Goal: Task Accomplishment & Management: Use online tool/utility

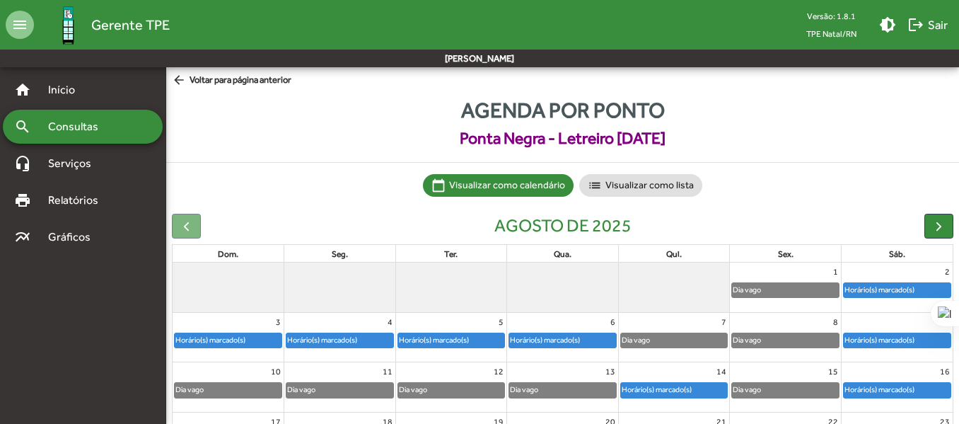
scroll to position [141, 0]
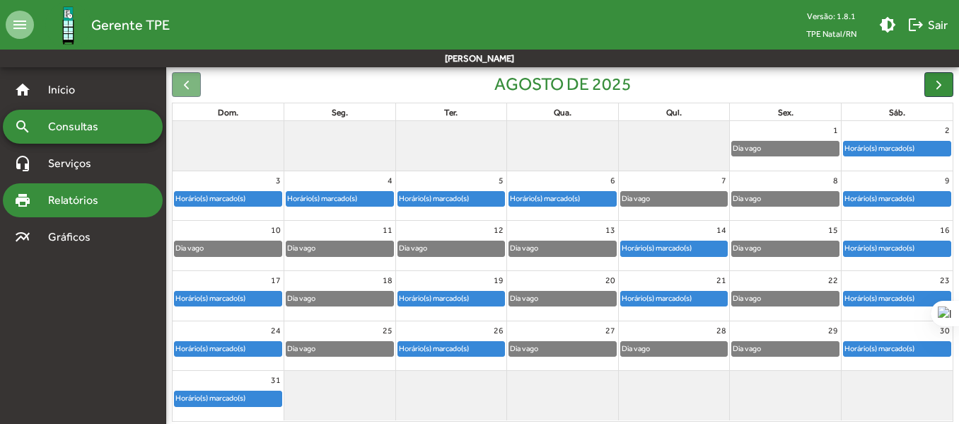
click at [76, 194] on span "Relatórios" at bounding box center [78, 200] width 77 height 17
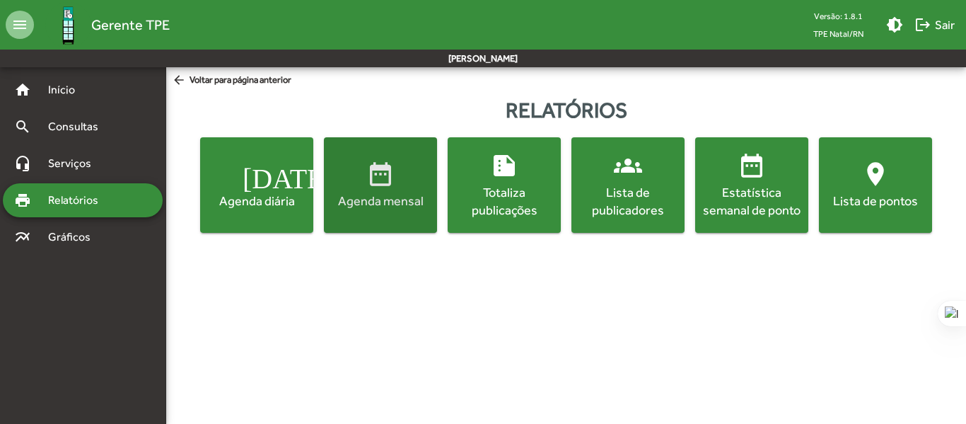
click at [364, 188] on span "date_range Agenda mensal" at bounding box center [380, 184] width 107 height 49
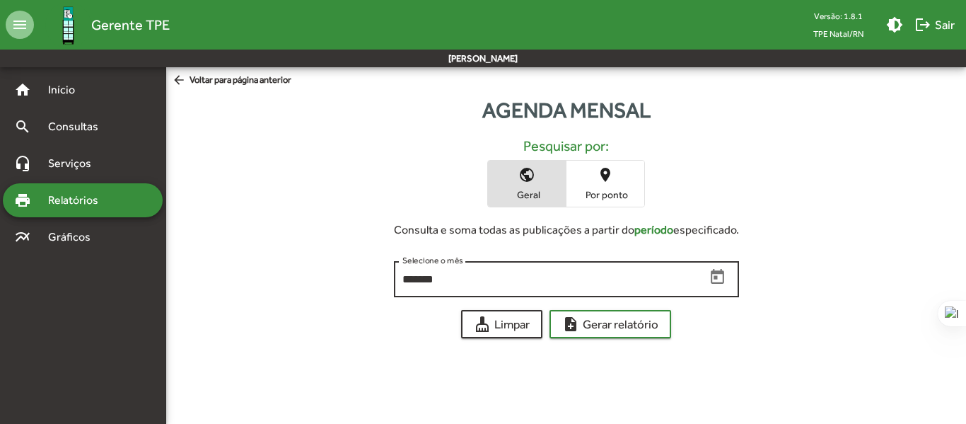
click at [714, 274] on icon "Open calendar" at bounding box center [717, 277] width 18 height 18
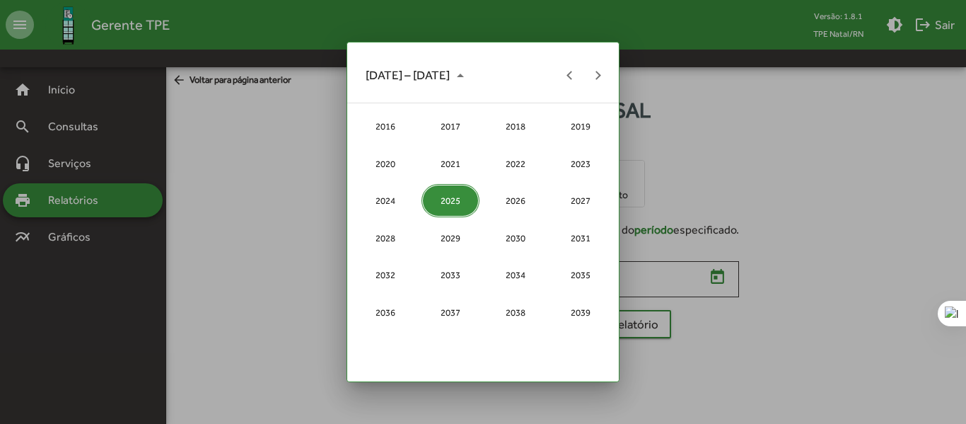
click at [452, 200] on div "2025" at bounding box center [450, 200] width 59 height 33
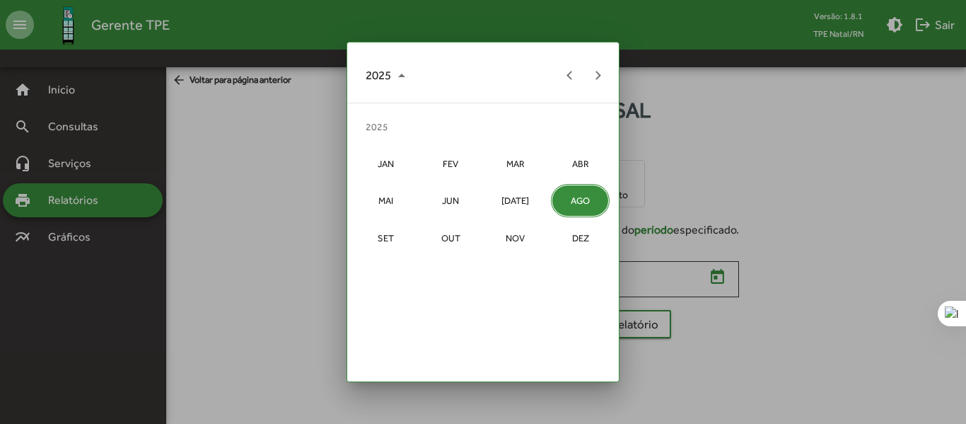
click at [583, 197] on div "AGO" at bounding box center [580, 200] width 59 height 33
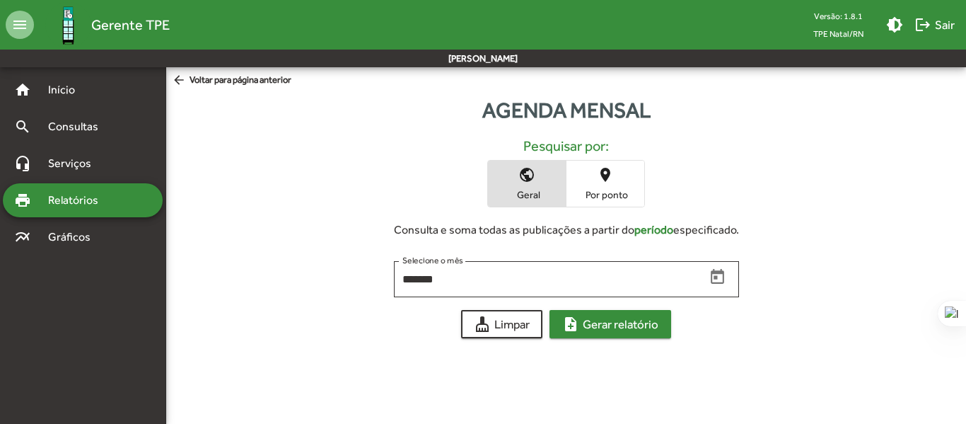
click at [621, 326] on span "note_add Gerar relatório" at bounding box center [610, 323] width 96 height 25
click at [622, 191] on span "Por ponto" at bounding box center [605, 194] width 71 height 13
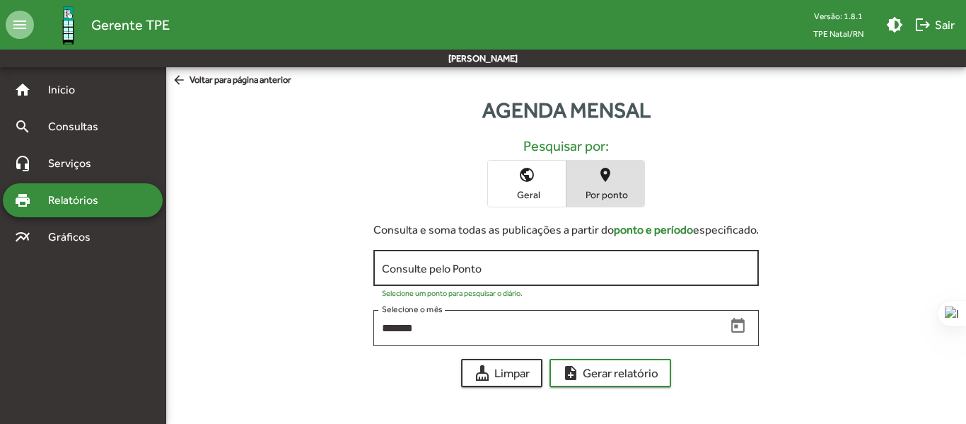
click at [561, 275] on div "Consulte pelo Ponto" at bounding box center [566, 266] width 368 height 39
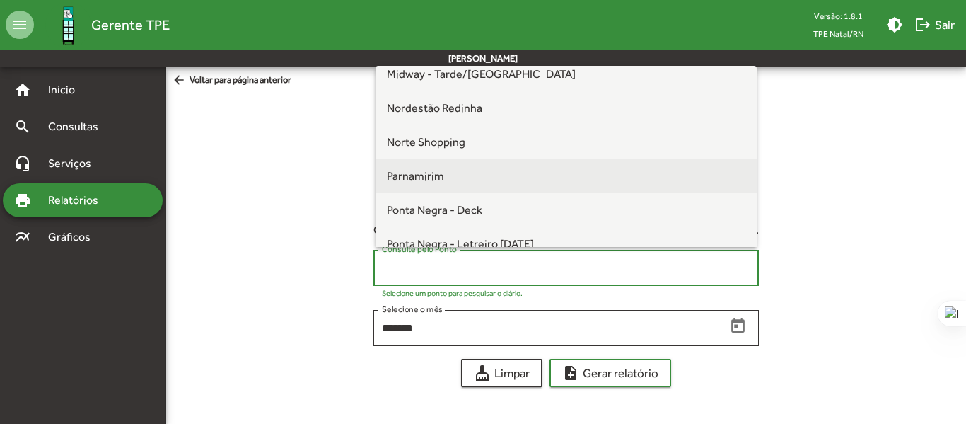
scroll to position [260, 0]
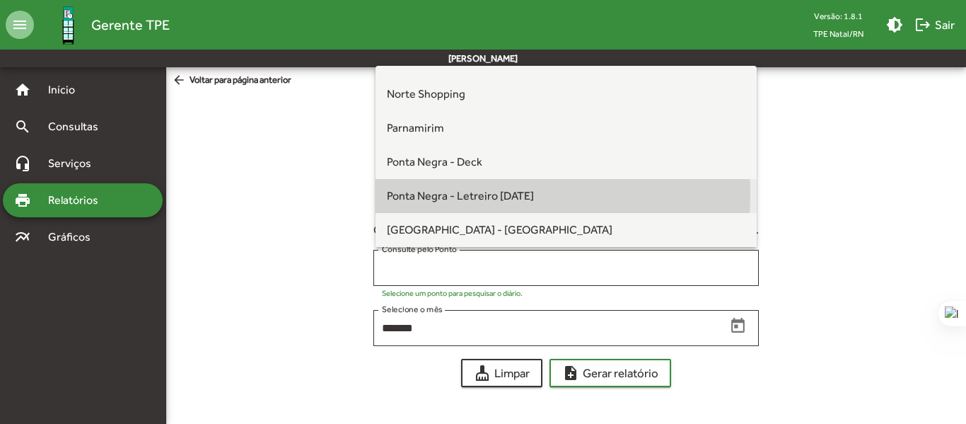
click at [493, 194] on span "Ponta Negra - Letreiro [DATE]" at bounding box center [460, 195] width 147 height 13
type input "**********"
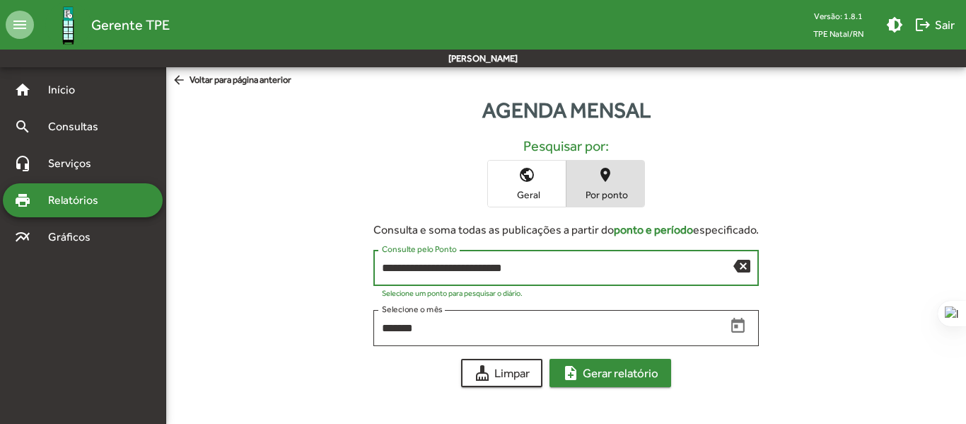
click at [615, 378] on span "note_add Gerar relatório" at bounding box center [610, 372] width 96 height 25
